Goal: Information Seeking & Learning: Compare options

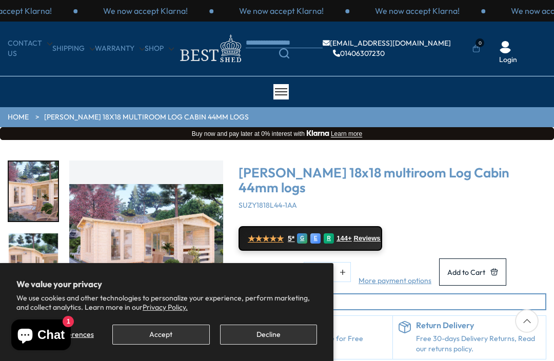
click at [264, 337] on button "Decline" at bounding box center [268, 335] width 97 height 20
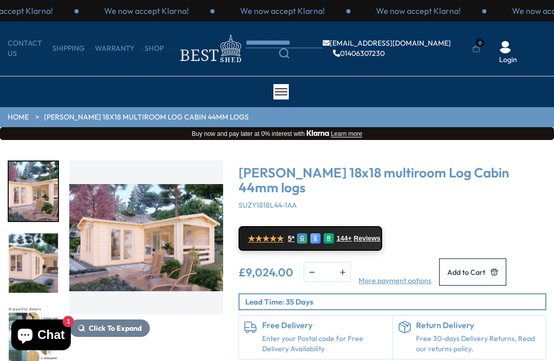
click at [151, 221] on img "1 / 7" at bounding box center [146, 237] width 154 height 154
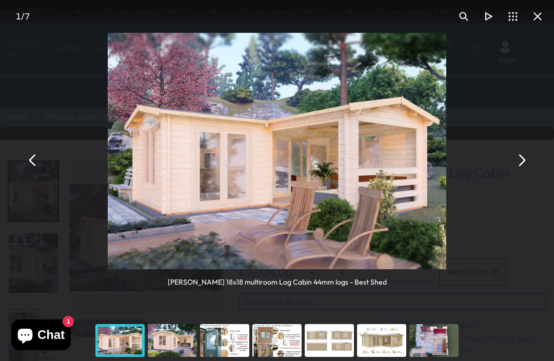
click at [517, 157] on button "You can close this modal content with the ESC key" at bounding box center [521, 160] width 25 height 25
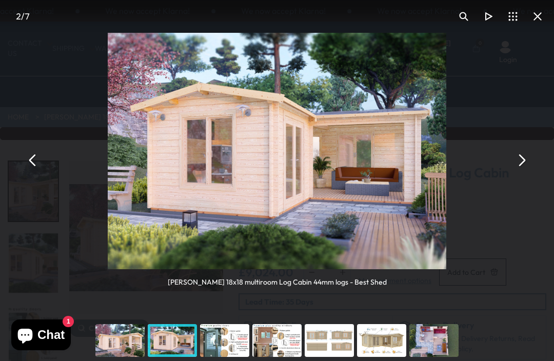
click at [527, 162] on button "You can close this modal content with the ESC key" at bounding box center [521, 160] width 25 height 25
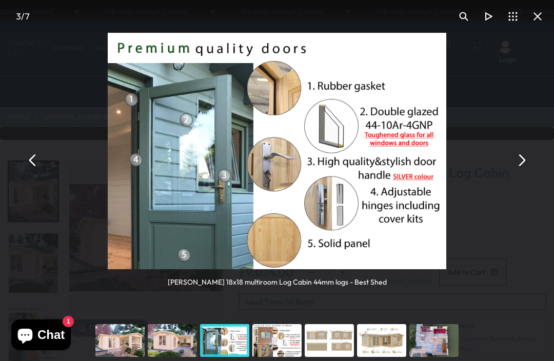
click at [531, 154] on button "You can close this modal content with the ESC key" at bounding box center [521, 160] width 25 height 25
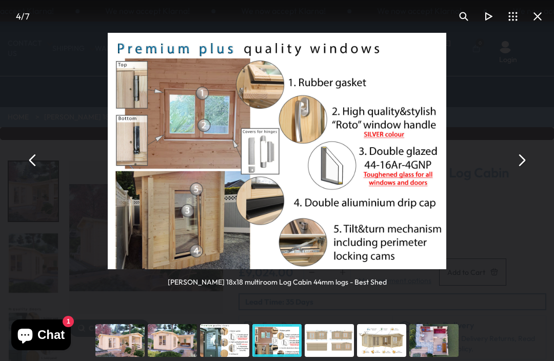
click at [527, 156] on button "You can close this modal content with the ESC key" at bounding box center [521, 160] width 25 height 25
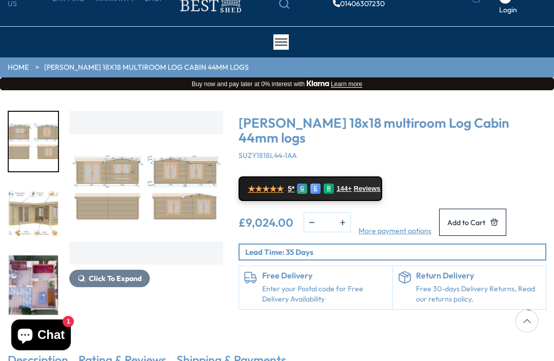
scroll to position [49, 0]
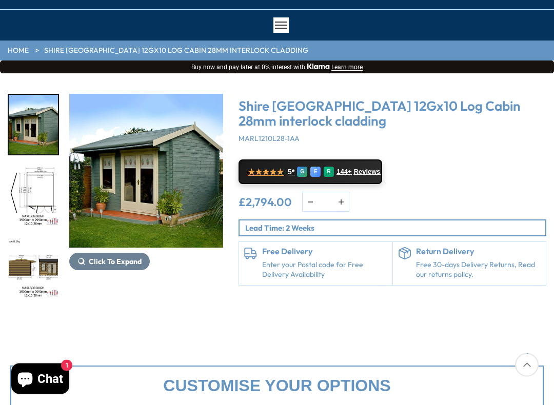
scroll to position [74, 0]
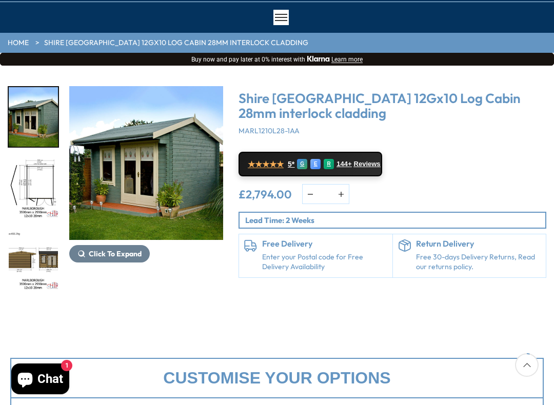
click at [165, 178] on img "1 / 16" at bounding box center [146, 163] width 154 height 154
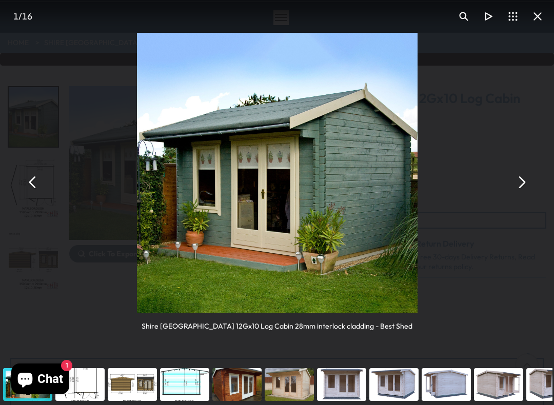
click at [527, 179] on button "You can close this modal content with the ESC key" at bounding box center [521, 182] width 25 height 25
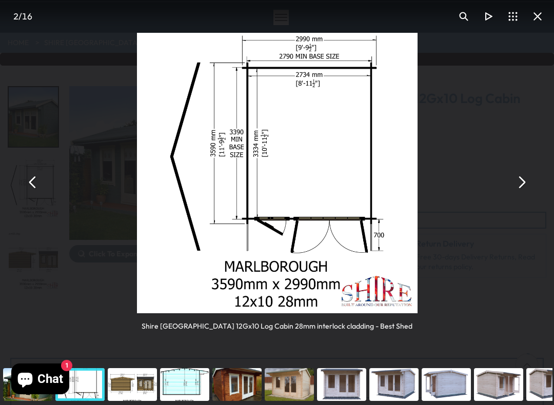
click at [523, 176] on button "You can close this modal content with the ESC key" at bounding box center [521, 182] width 25 height 25
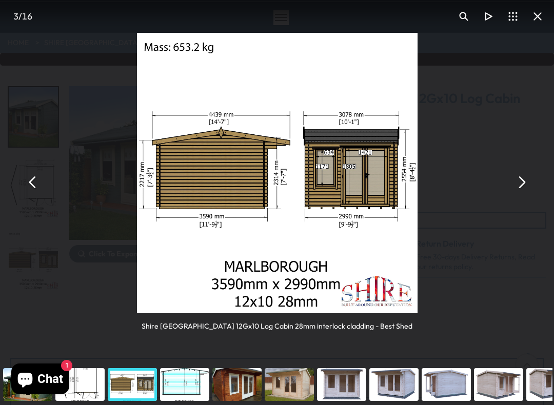
click at [521, 175] on button "You can close this modal content with the ESC key" at bounding box center [521, 182] width 25 height 25
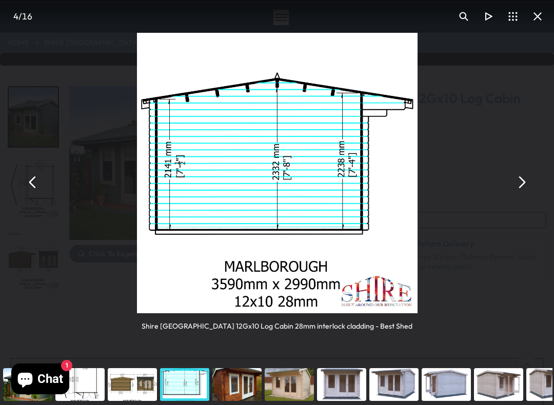
click at [525, 180] on button "You can close this modal content with the ESC key" at bounding box center [521, 182] width 25 height 25
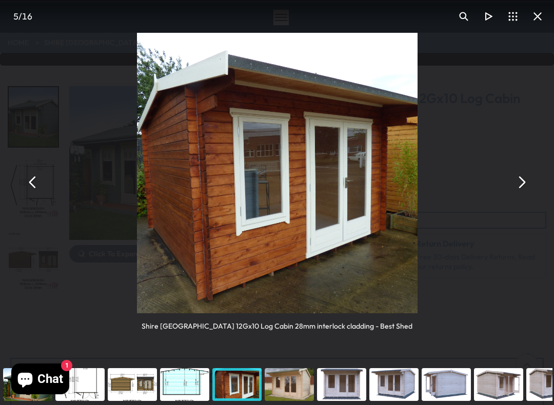
click at [539, 18] on button "You can close this modal content with the ESC key" at bounding box center [537, 16] width 25 height 25
